Goal: Go to known website: Access a specific website the user already knows

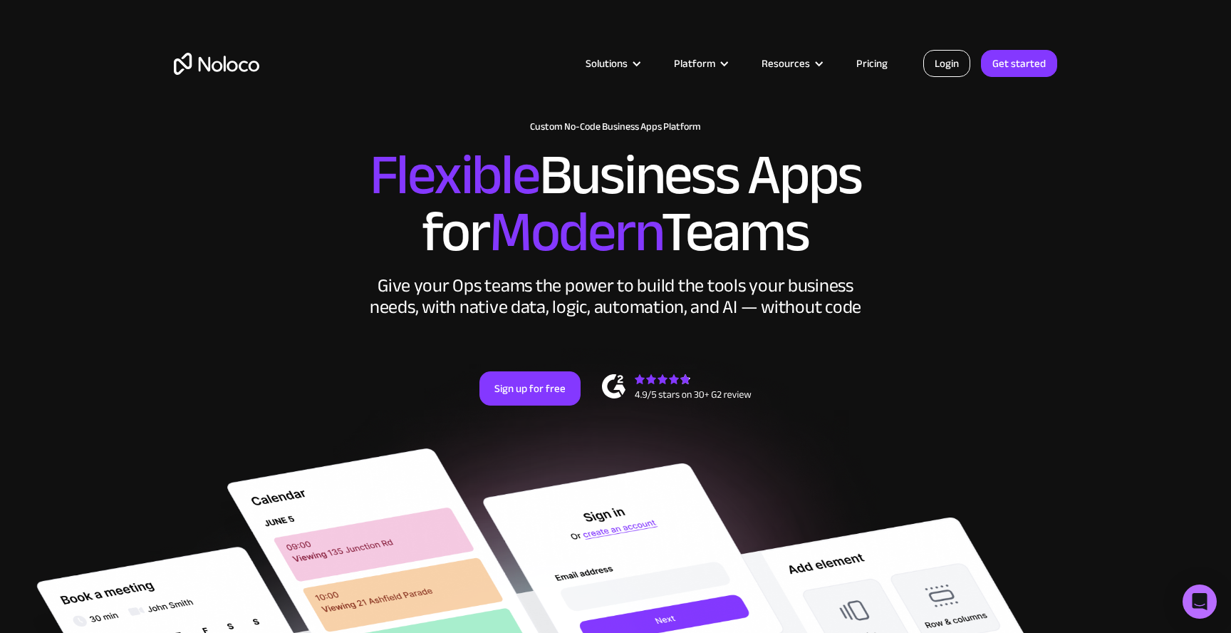
click at [940, 56] on link "Login" at bounding box center [946, 63] width 47 height 27
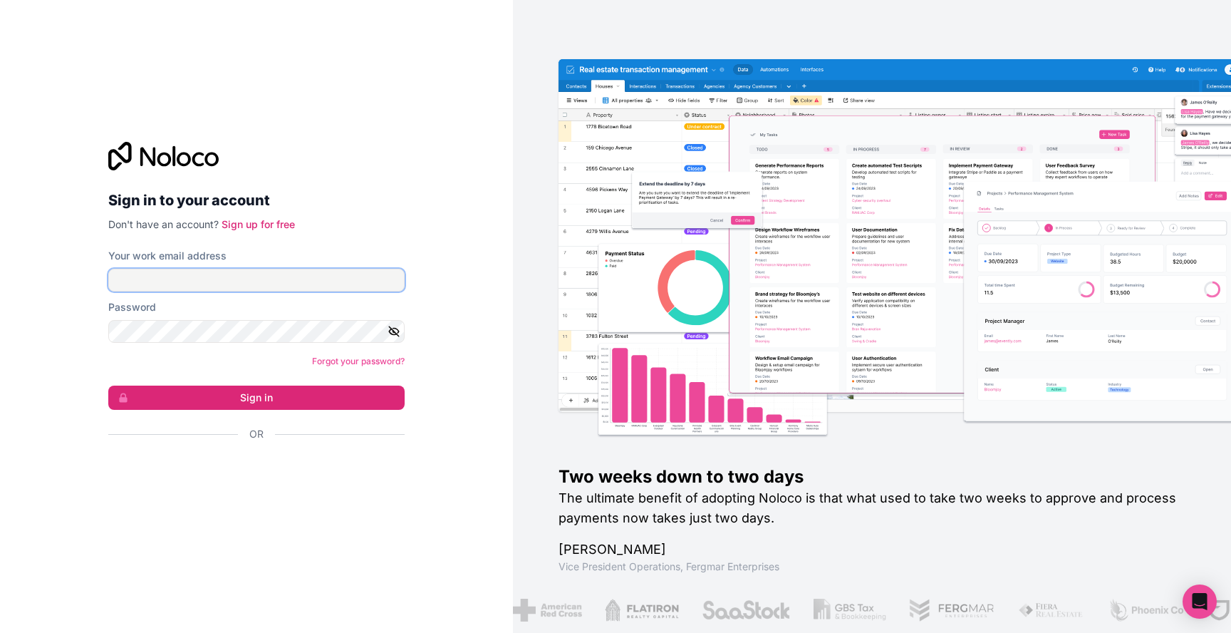
click at [385, 288] on input "Your work email address" at bounding box center [256, 280] width 296 height 23
click at [0, 632] on com-1password-button at bounding box center [0, 633] width 0 height 0
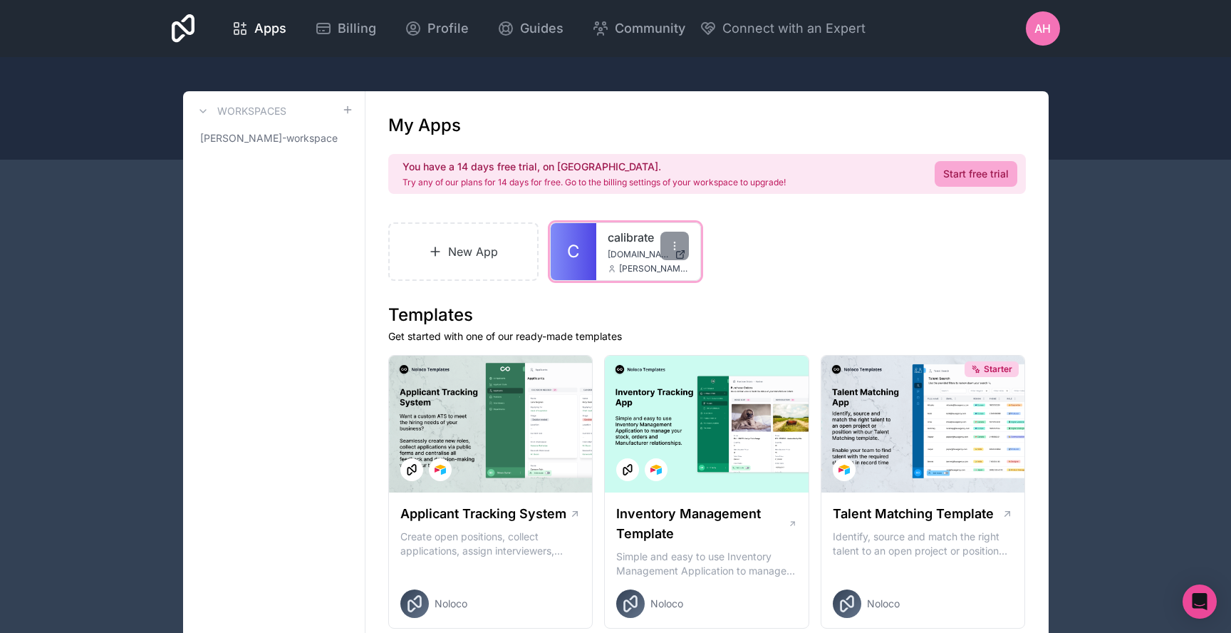
click at [583, 264] on link "C" at bounding box center [574, 251] width 46 height 57
